Goal: Navigation & Orientation: Find specific page/section

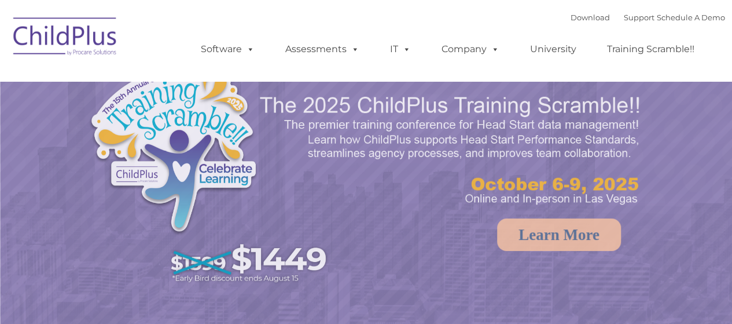
select select "MEDIUM"
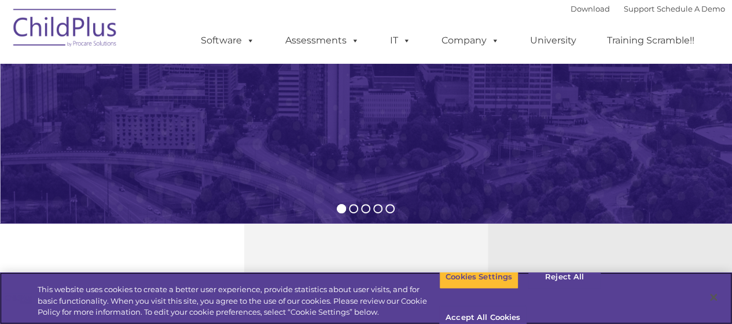
scroll to position [230, 0]
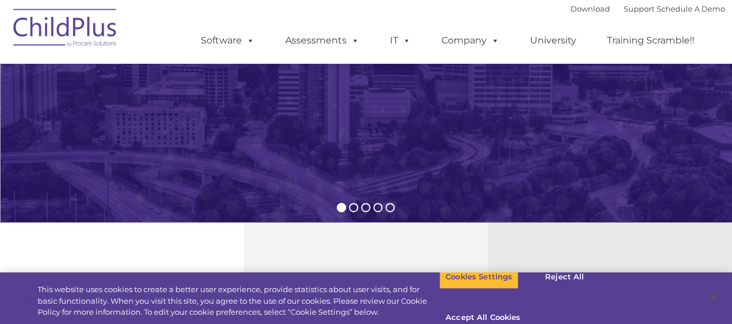
click at [63, 21] on img at bounding box center [66, 30] width 116 height 58
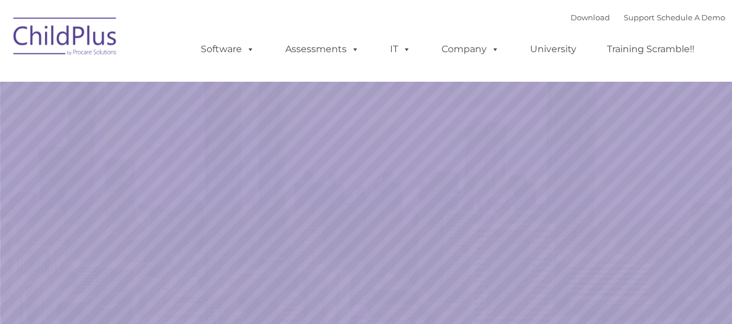
select select "MEDIUM"
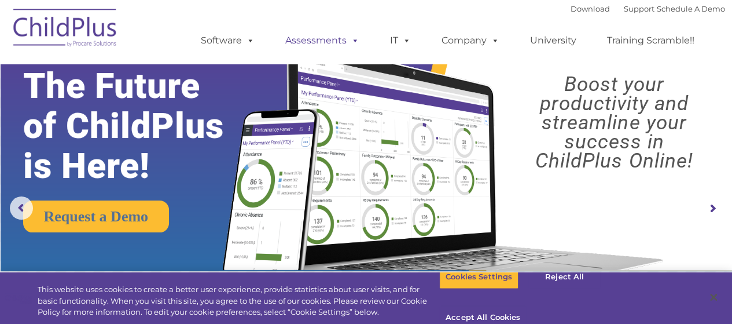
click at [351, 41] on span at bounding box center [353, 40] width 13 height 11
